Goal: Book appointment/travel/reservation

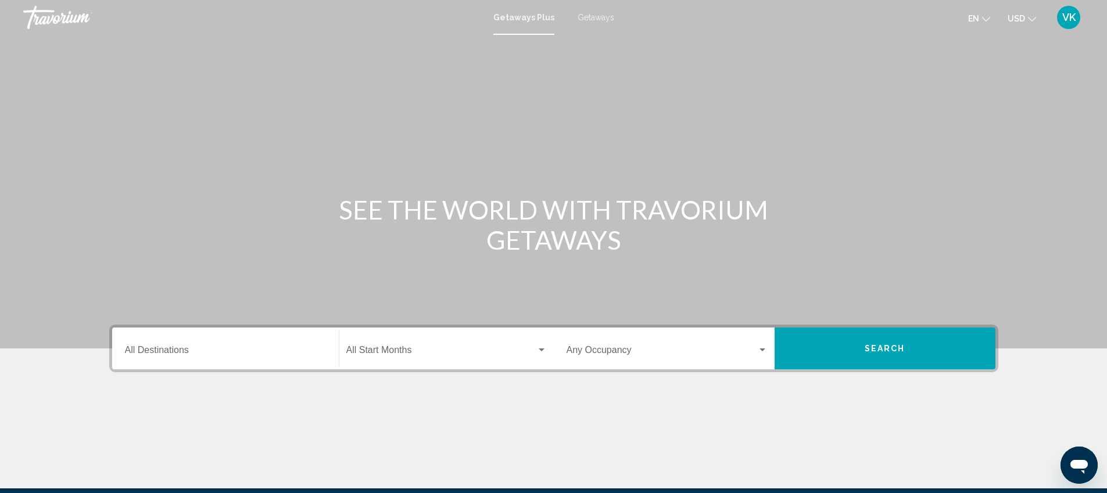
click at [594, 16] on span "Getaways" at bounding box center [596, 17] width 37 height 9
click at [164, 346] on div "Destination All Destinations" at bounding box center [225, 349] width 201 height 37
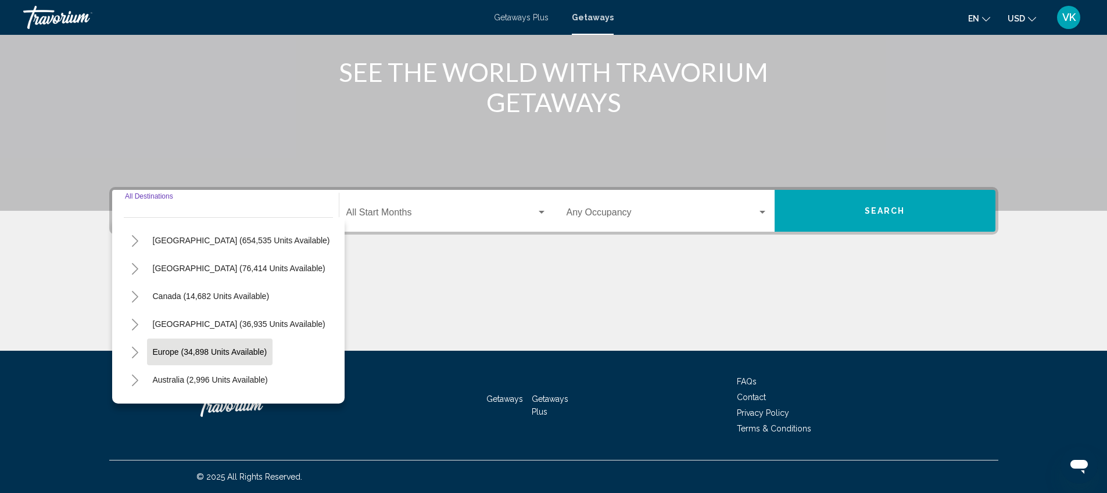
scroll to position [31, 0]
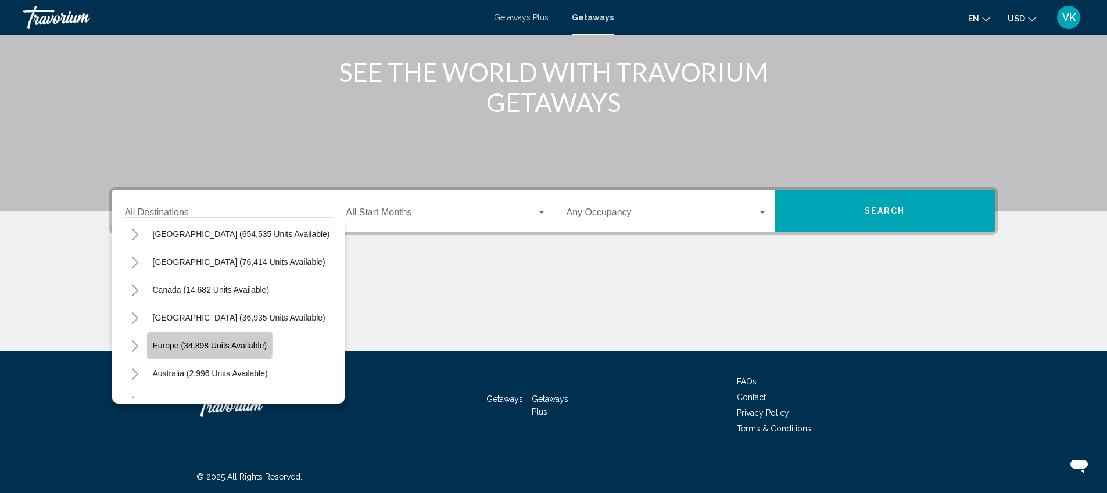
click at [181, 344] on span "Europe (34,898 units available)" at bounding box center [210, 345] width 114 height 9
type input "**********"
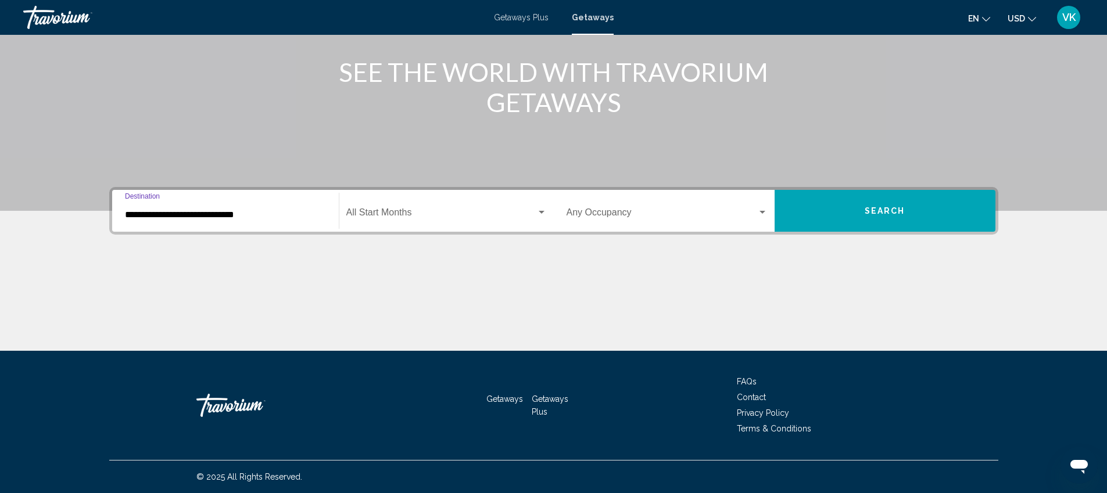
click at [407, 212] on span "Search widget" at bounding box center [441, 215] width 190 height 10
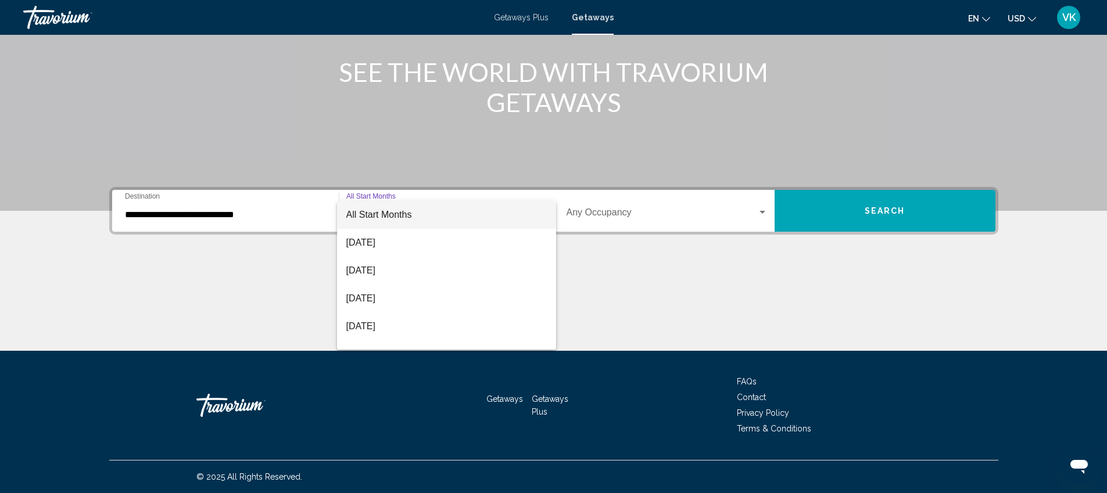
drag, startPoint x: 639, startPoint y: 271, endPoint x: 678, endPoint y: 249, distance: 45.3
click at [642, 268] on div at bounding box center [553, 246] width 1107 height 493
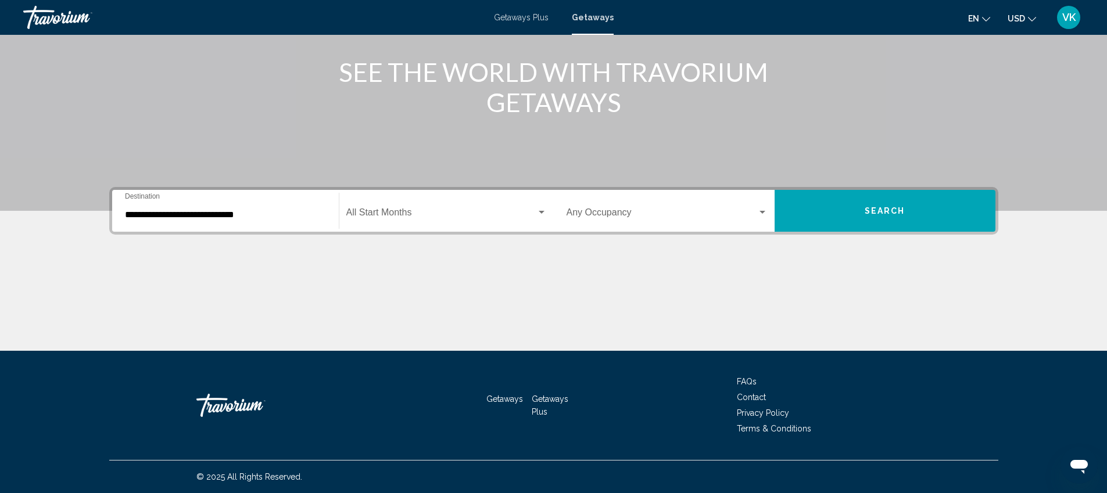
click at [855, 211] on button "Search" at bounding box center [885, 211] width 221 height 42
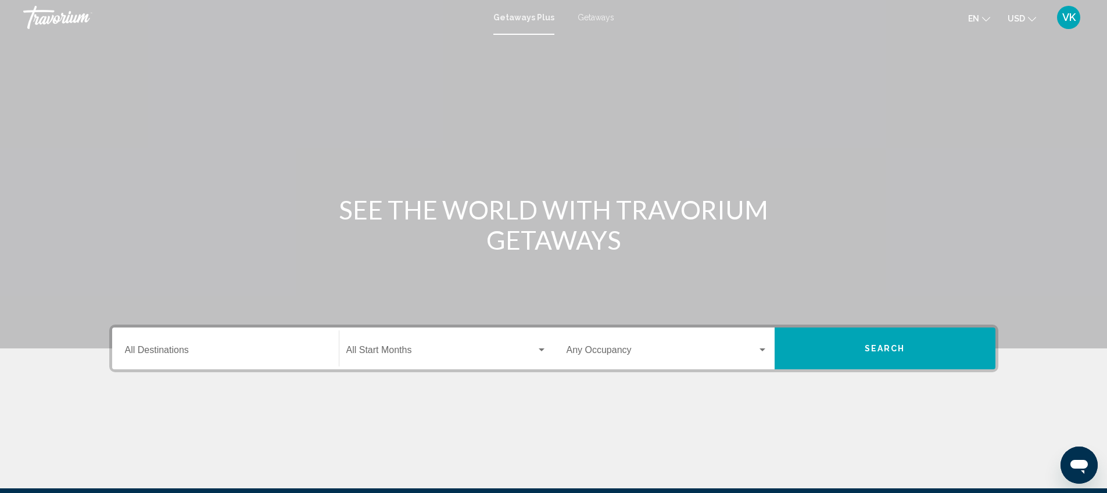
click at [603, 13] on span "Getaways" at bounding box center [596, 17] width 37 height 9
click at [202, 350] on input "Destination All Destinations" at bounding box center [225, 353] width 201 height 10
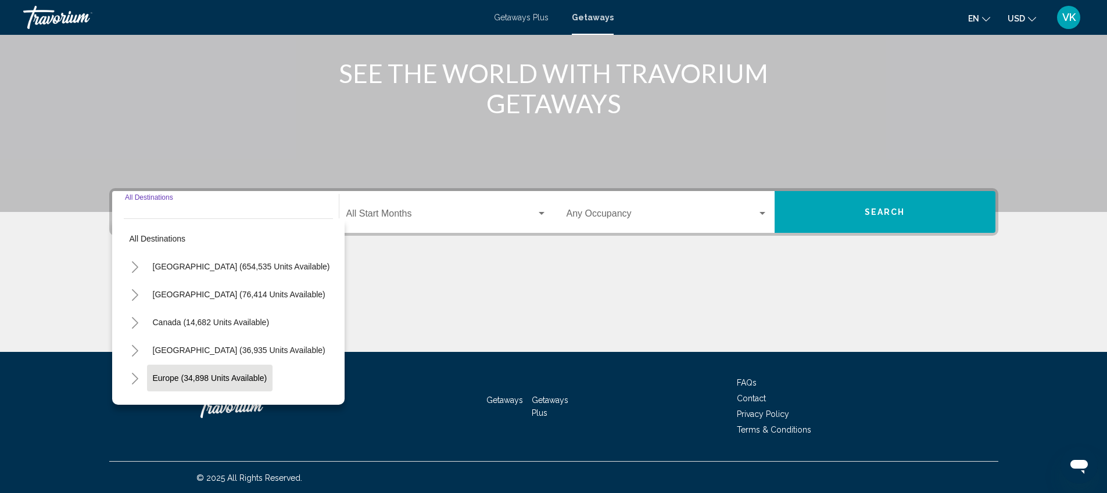
scroll to position [138, 0]
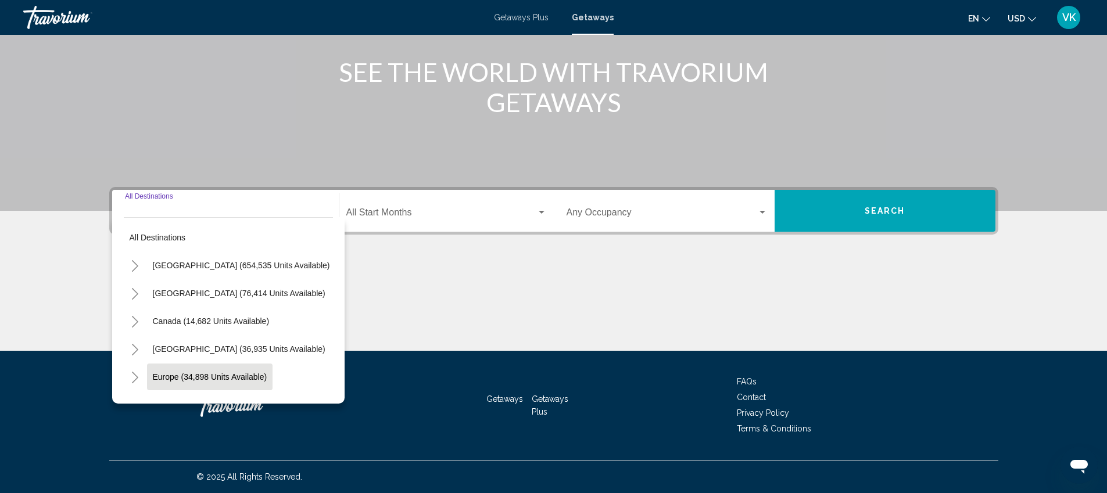
click at [173, 376] on span "Europe (34,898 units available)" at bounding box center [210, 376] width 114 height 9
type input "**********"
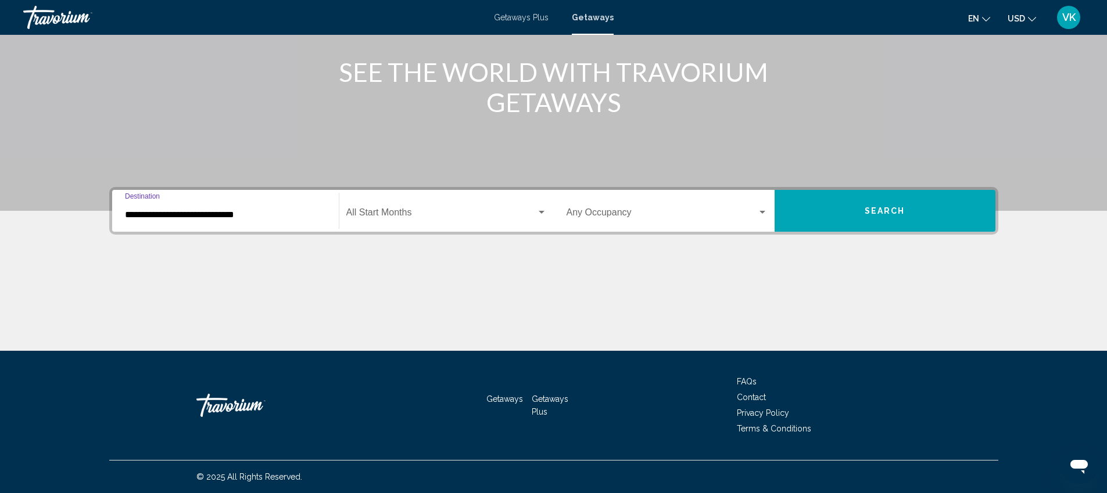
click at [881, 214] on span "Search" at bounding box center [885, 211] width 41 height 9
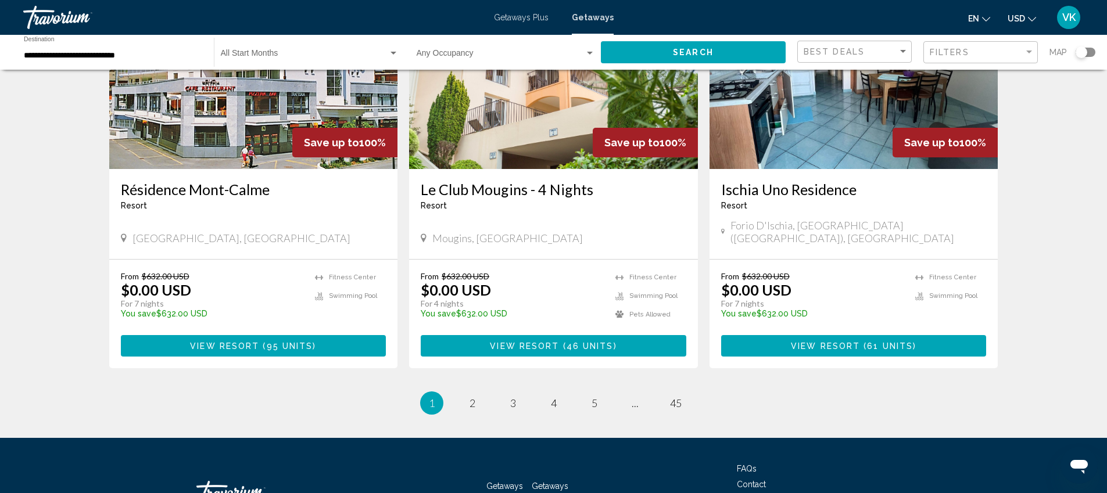
scroll to position [1357, 0]
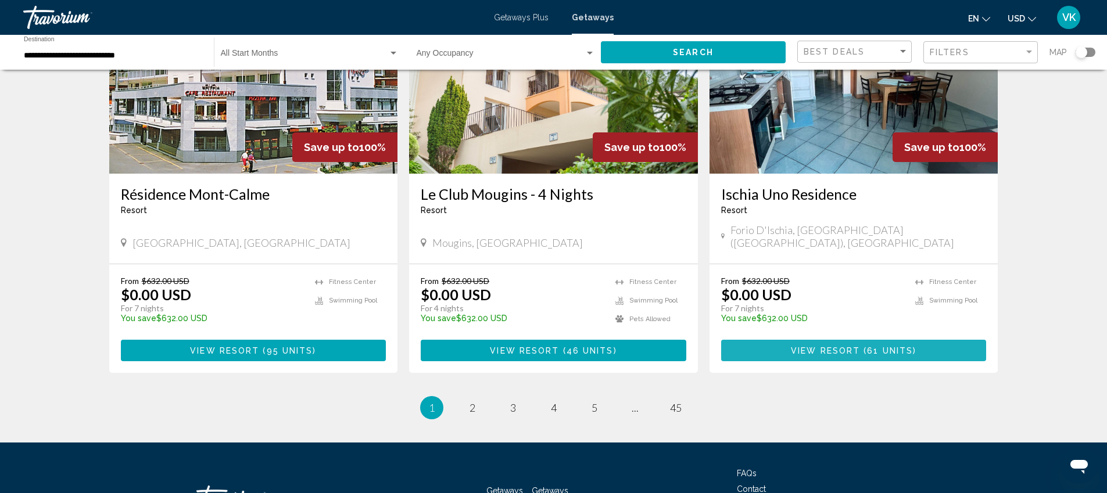
click at [863, 346] on span "( 61 units )" at bounding box center [888, 350] width 56 height 9
